Goal: Transaction & Acquisition: Subscribe to service/newsletter

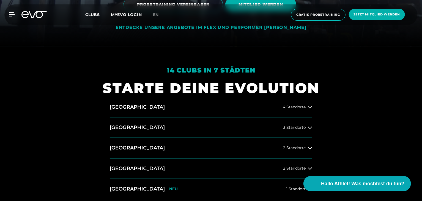
scroll to position [178, 0]
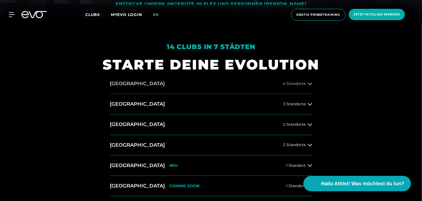
click at [293, 83] on span "4 Standorte" at bounding box center [294, 83] width 23 height 4
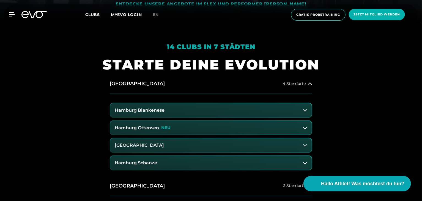
click at [170, 149] on button "[GEOGRAPHIC_DATA]" at bounding box center [211, 145] width 202 height 14
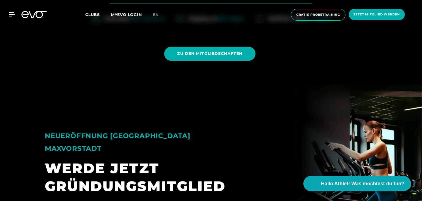
scroll to position [517, 0]
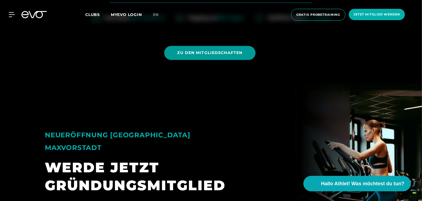
click at [213, 55] on span "ZU DEN MITGLIEDSCHAFTEN" at bounding box center [210, 53] width 65 height 6
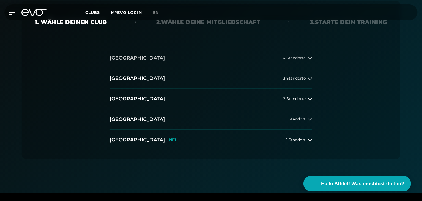
scroll to position [118, 0]
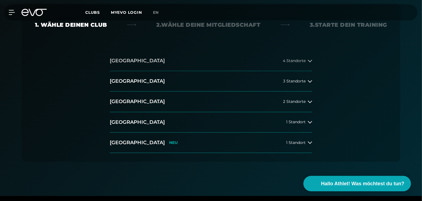
click at [293, 65] on button "[GEOGRAPHIC_DATA] 4 Standorte" at bounding box center [211, 61] width 203 height 20
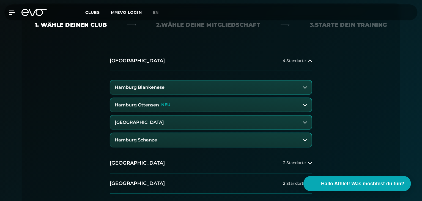
click at [201, 125] on button "[GEOGRAPHIC_DATA]" at bounding box center [211, 122] width 202 height 14
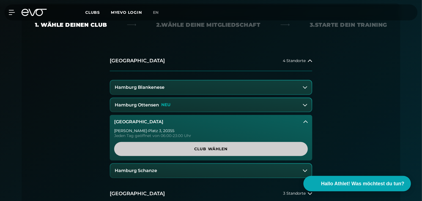
click at [194, 148] on span "Club wählen" at bounding box center [210, 149] width 167 height 6
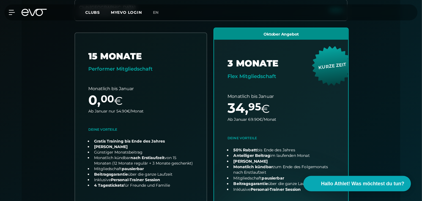
scroll to position [189, 0]
